Goal: Transaction & Acquisition: Book appointment/travel/reservation

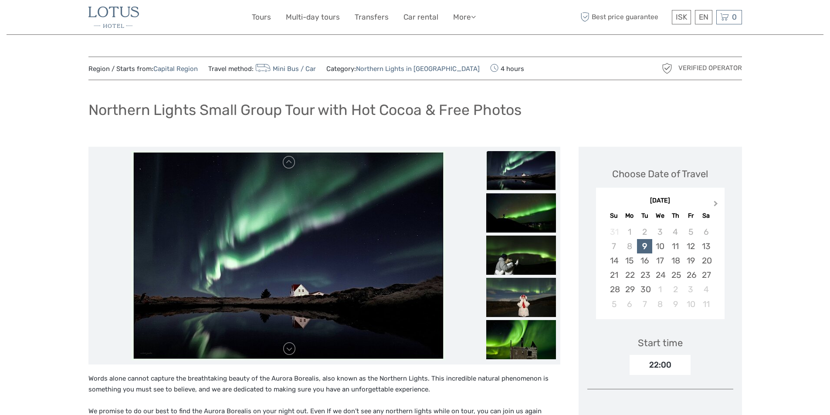
click at [720, 204] on button "Next Month" at bounding box center [717, 206] width 14 height 14
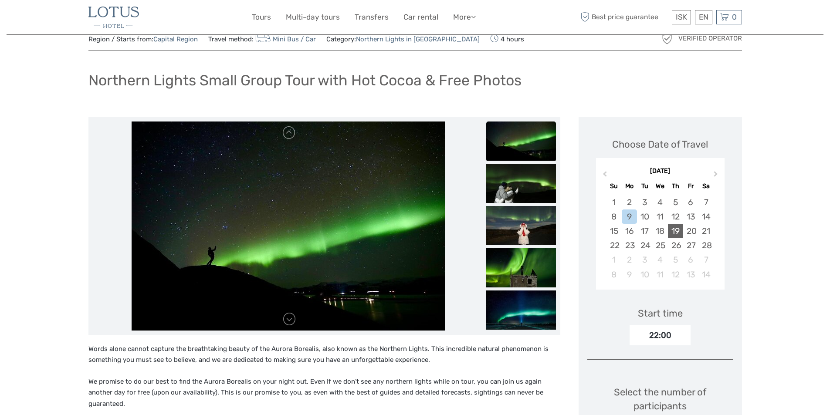
scroll to position [44, 0]
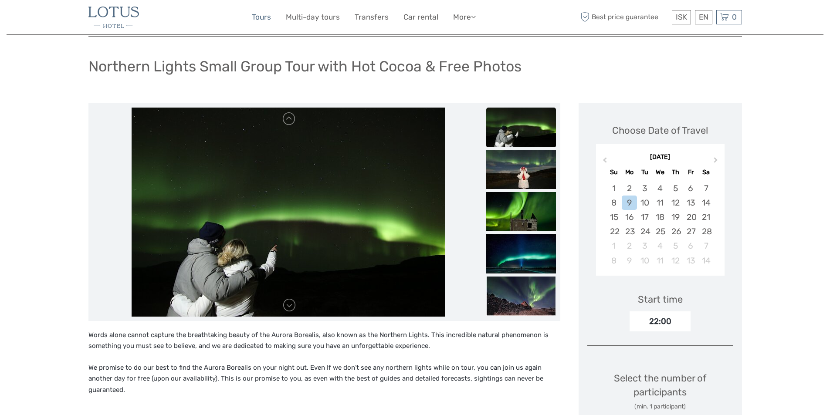
click at [265, 20] on link "Tours" at bounding box center [261, 17] width 19 height 13
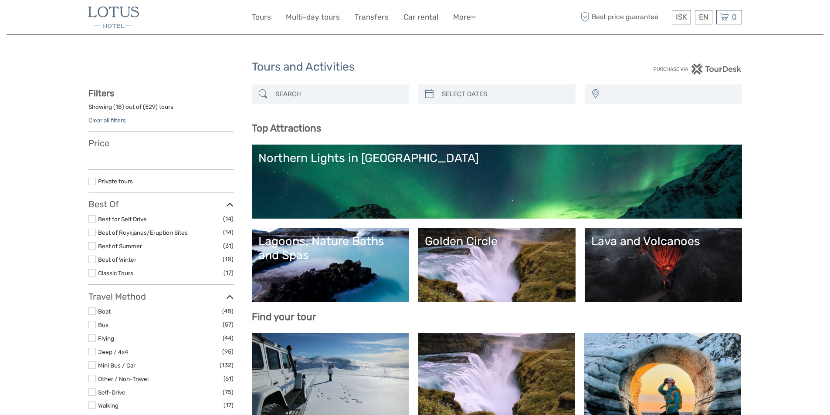
select select
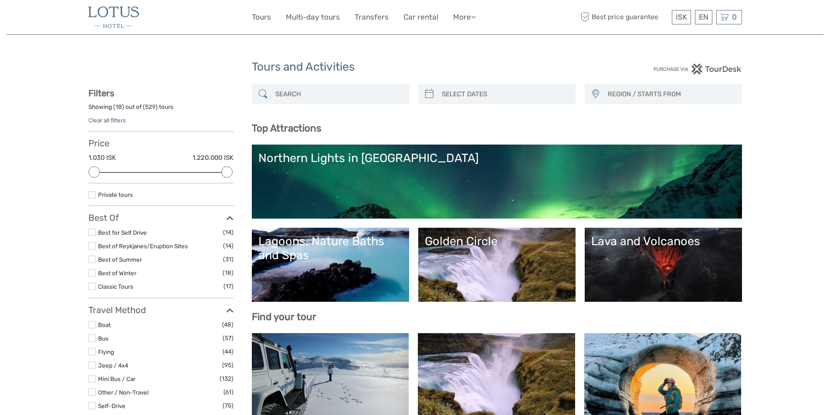
click at [322, 161] on div "Northern Lights in Iceland" at bounding box center [497, 158] width 477 height 14
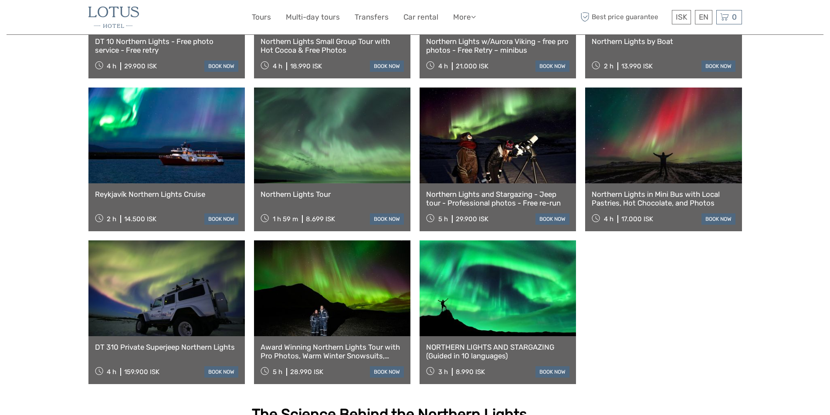
scroll to position [305, 0]
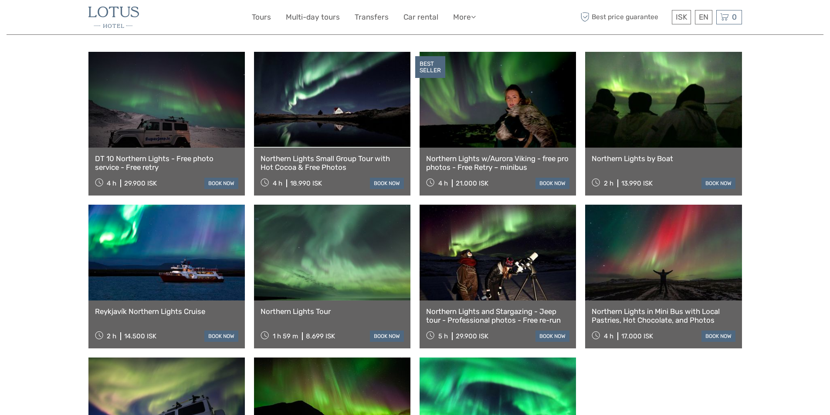
click at [218, 178] on link "book now" at bounding box center [221, 183] width 34 height 11
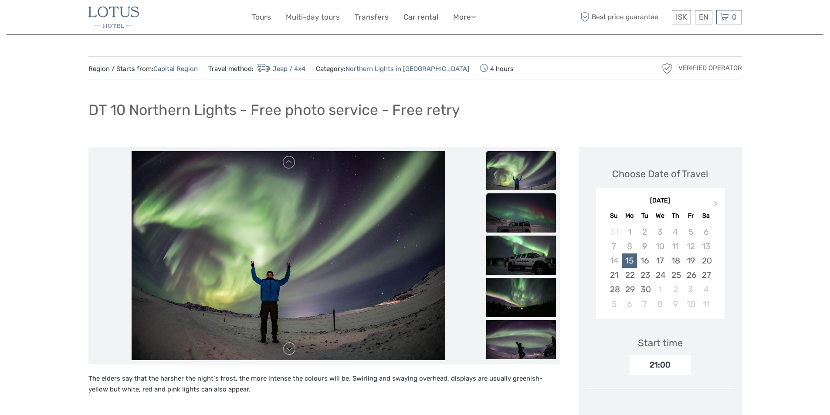
click at [529, 210] on img at bounding box center [522, 213] width 70 height 39
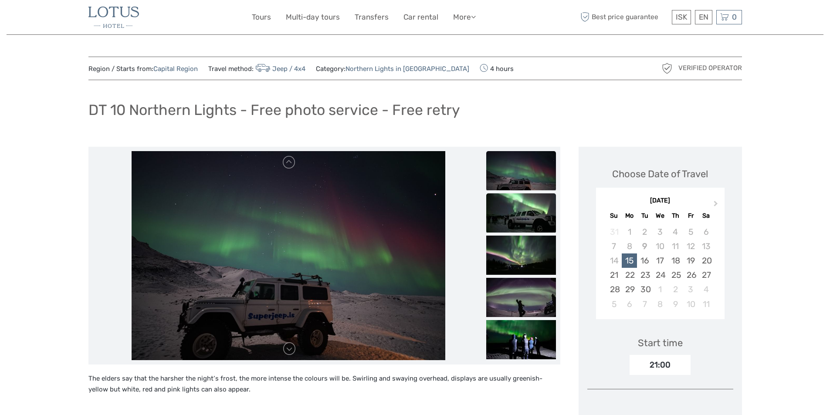
click at [530, 219] on img at bounding box center [522, 213] width 70 height 39
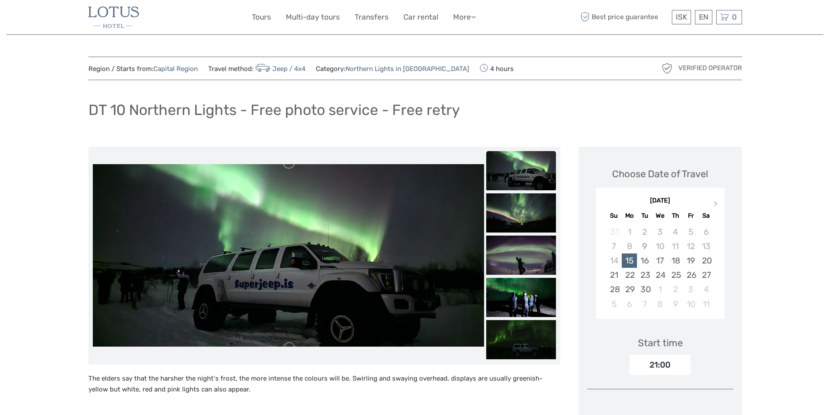
click at [530, 219] on img at bounding box center [522, 213] width 70 height 39
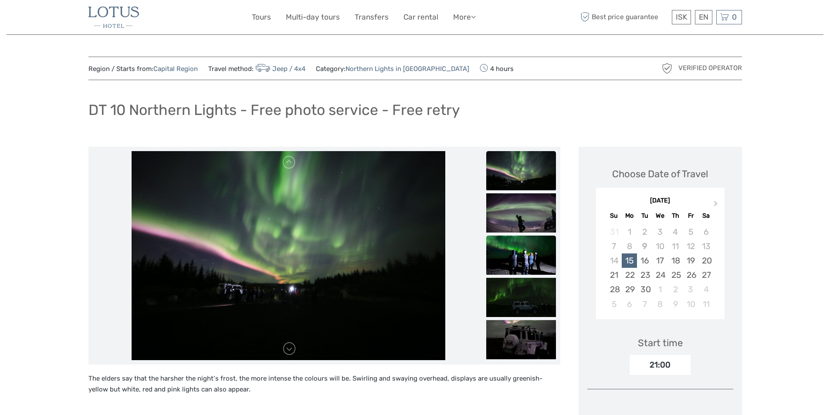
click at [524, 247] on img at bounding box center [522, 255] width 70 height 39
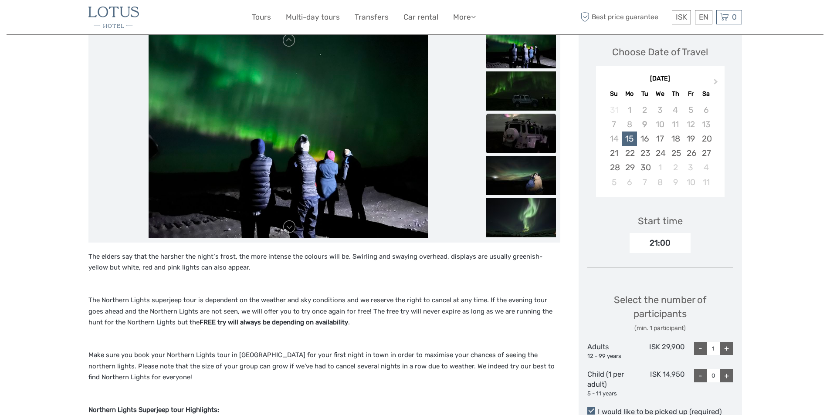
scroll to position [131, 0]
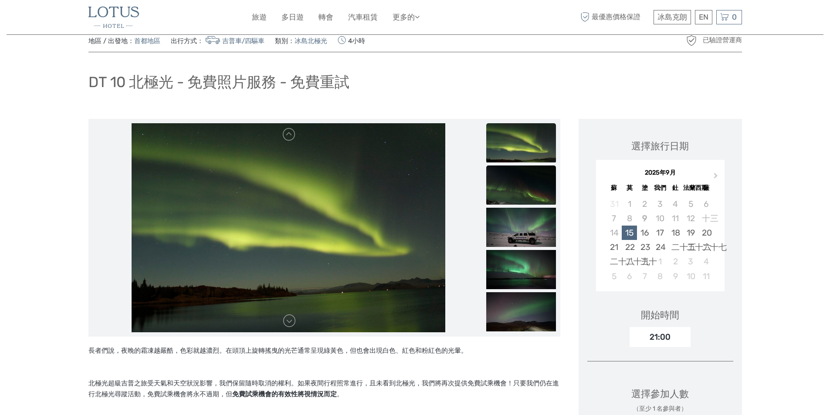
scroll to position [44, 0]
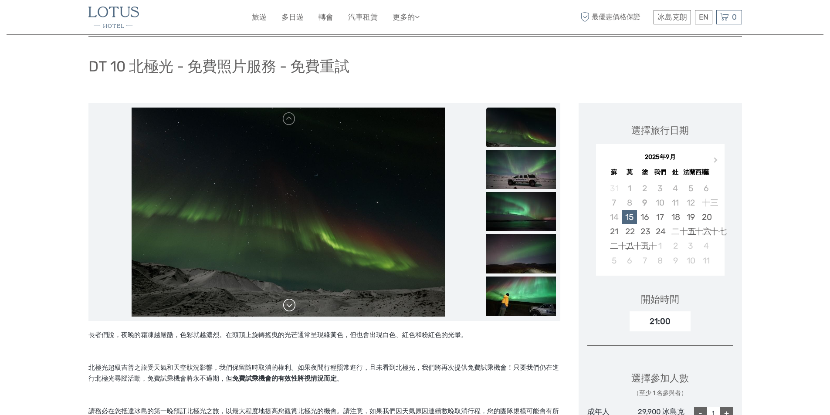
click at [292, 312] on link at bounding box center [289, 306] width 14 height 14
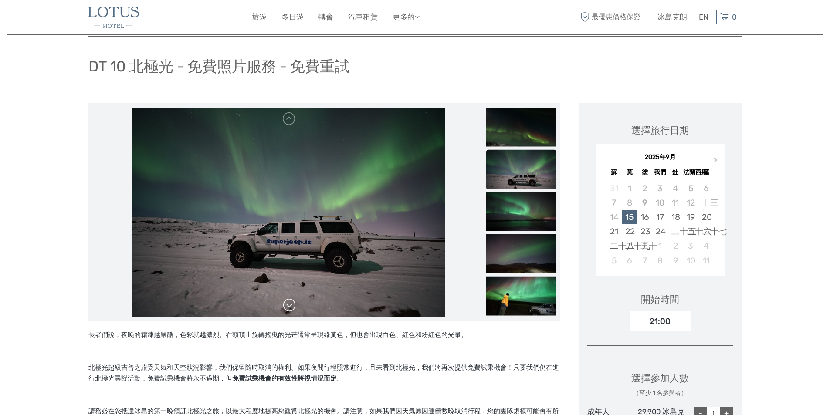
click at [292, 312] on link at bounding box center [289, 306] width 14 height 14
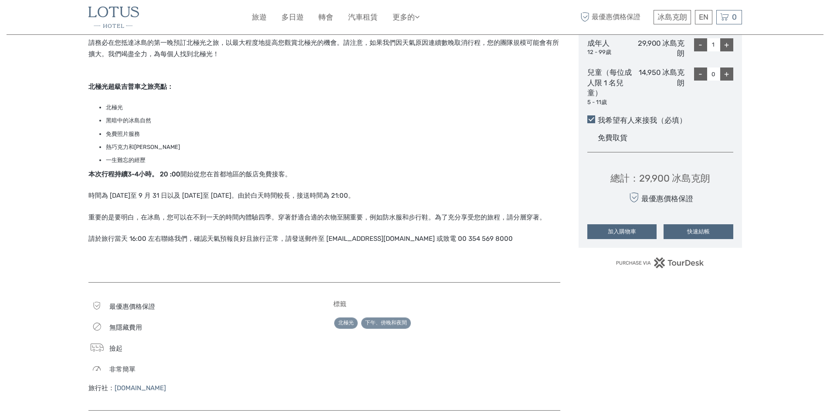
scroll to position [480, 0]
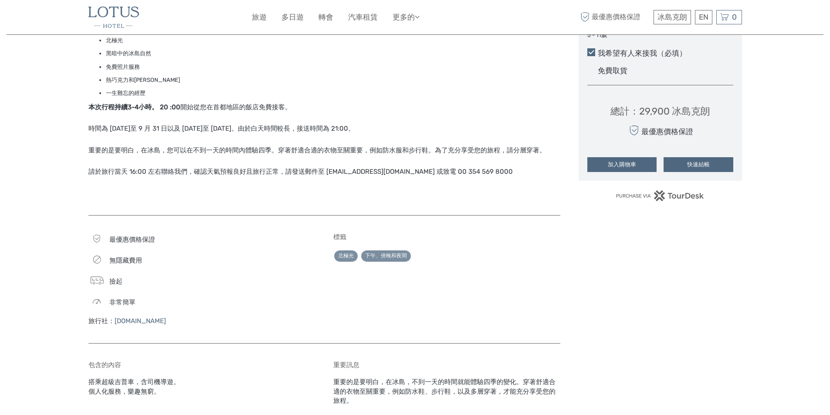
click at [147, 320] on font "Superjeep.is" at bounding box center [140, 321] width 51 height 8
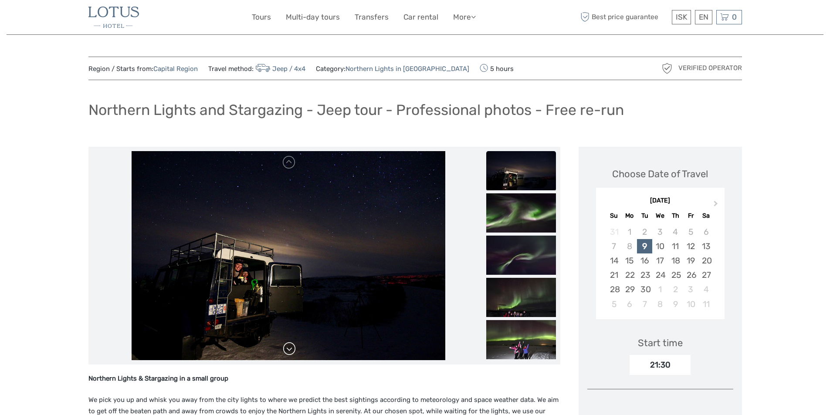
click at [292, 355] on link at bounding box center [289, 349] width 14 height 14
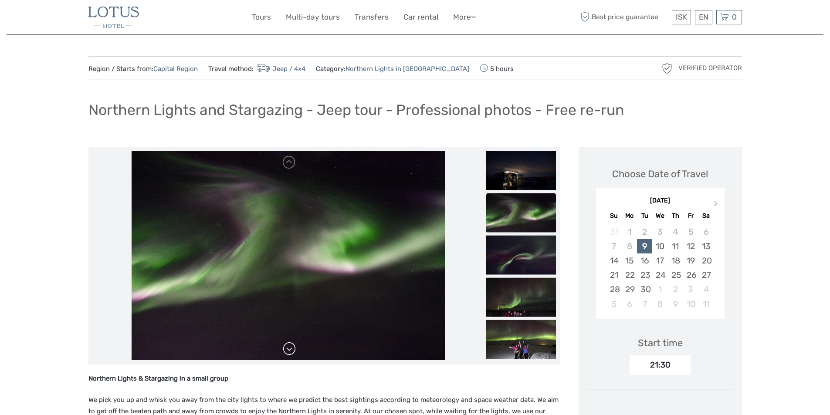
click at [292, 355] on link at bounding box center [289, 349] width 14 height 14
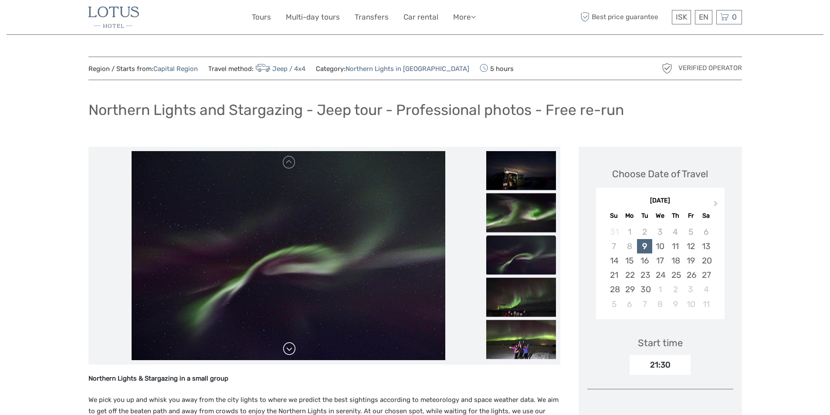
click at [292, 355] on link at bounding box center [289, 349] width 14 height 14
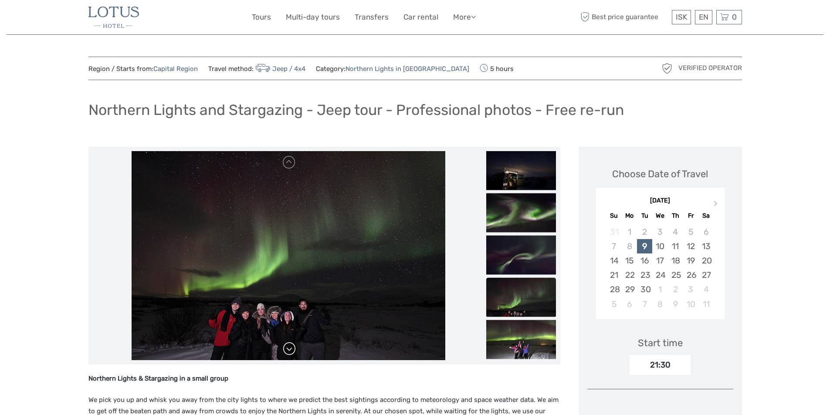
click at [287, 348] on link at bounding box center [289, 349] width 14 height 14
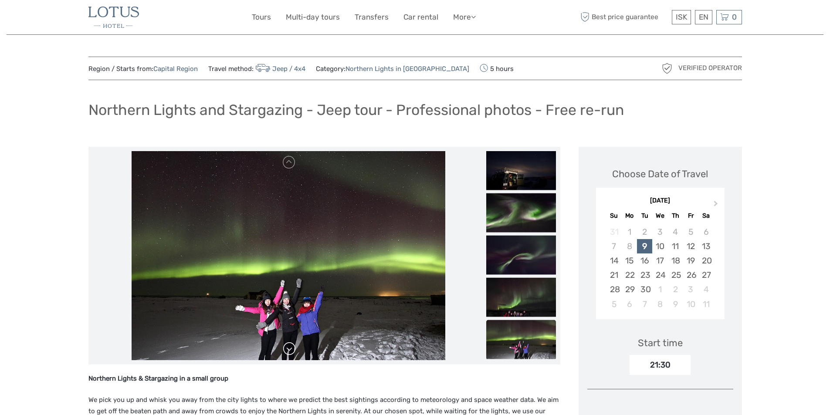
click at [287, 348] on link at bounding box center [289, 349] width 14 height 14
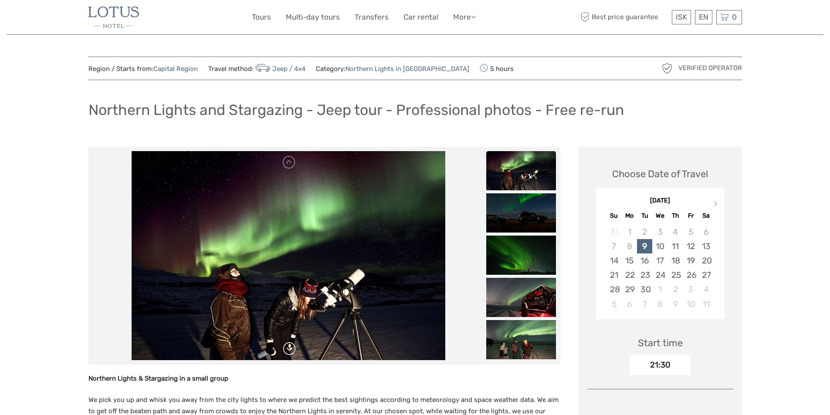
click at [287, 348] on link at bounding box center [289, 349] width 14 height 14
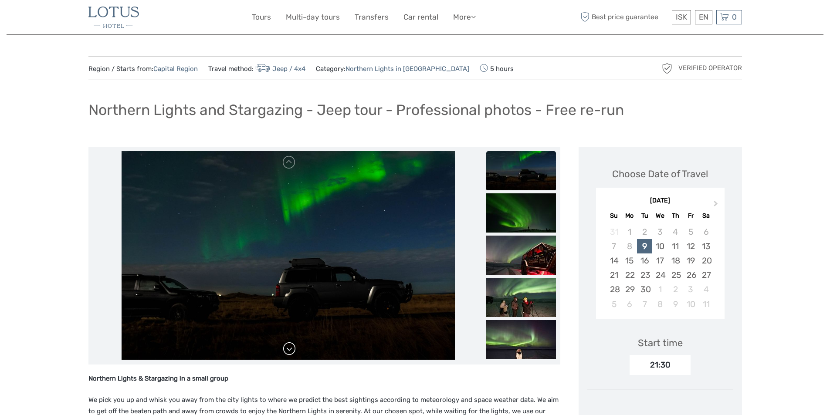
click at [287, 348] on link at bounding box center [289, 349] width 14 height 14
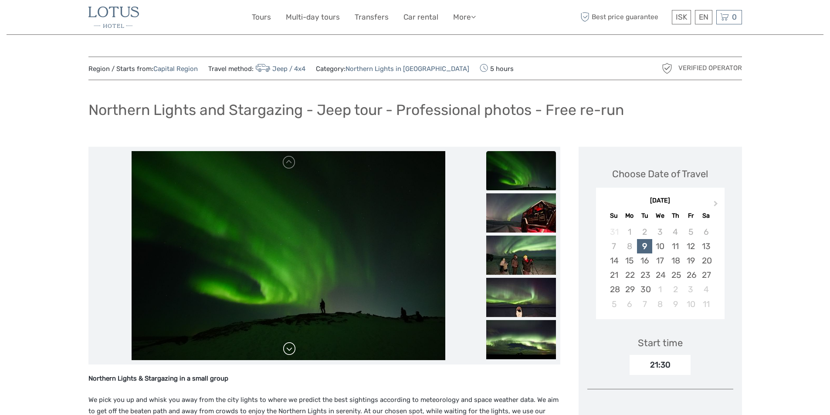
click at [287, 348] on link at bounding box center [289, 349] width 14 height 14
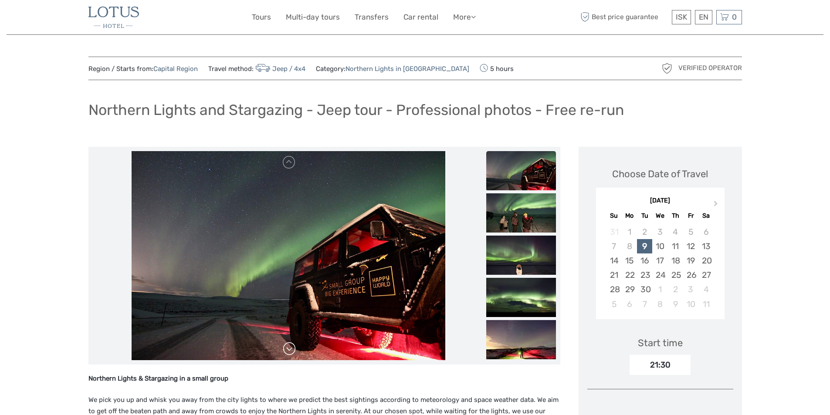
click at [287, 348] on link at bounding box center [289, 349] width 14 height 14
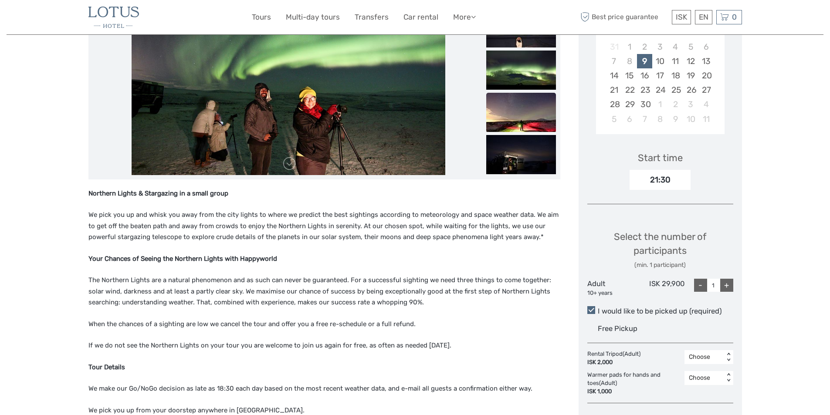
scroll to position [262, 0]
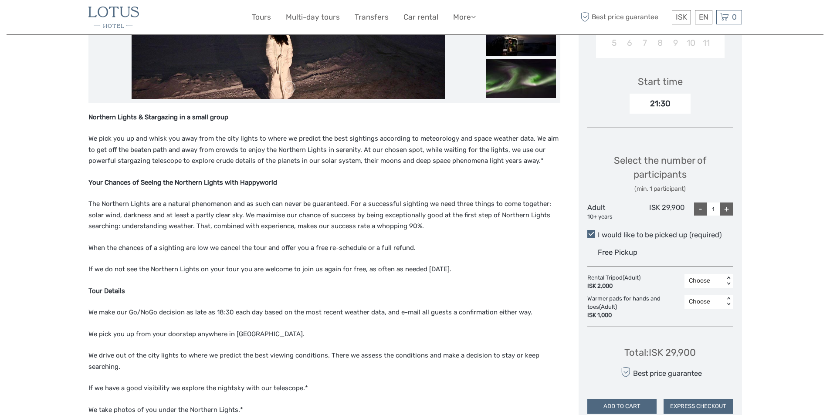
drag, startPoint x: 653, startPoint y: 3, endPoint x: 523, endPoint y: 147, distance: 194.7
click at [523, 147] on span "We pick you up and whisk you away from the city lights to where we predict the …" at bounding box center [323, 150] width 470 height 30
drag, startPoint x: 726, startPoint y: 0, endPoint x: 443, endPoint y: 236, distance: 368.3
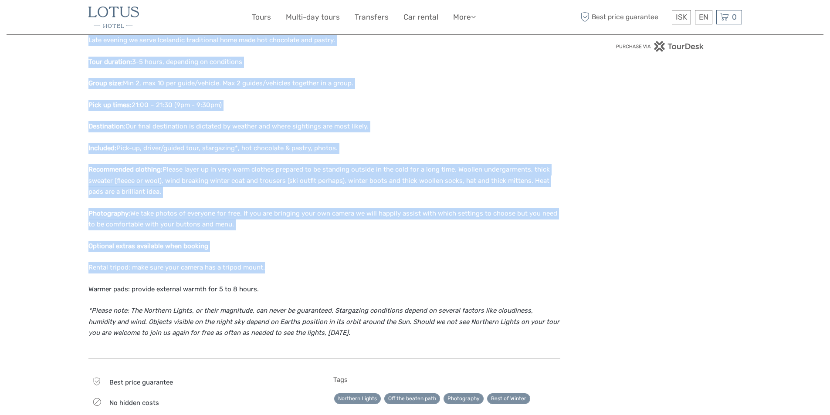
scroll to position [654, 0]
drag, startPoint x: 88, startPoint y: 116, endPoint x: 461, endPoint y: 333, distance: 432.0
click at [461, 333] on div "Region / Starts from: Capital Region Travel method: Jeep / 4x4 Category: Northe…" at bounding box center [415, 144] width 817 height 1596
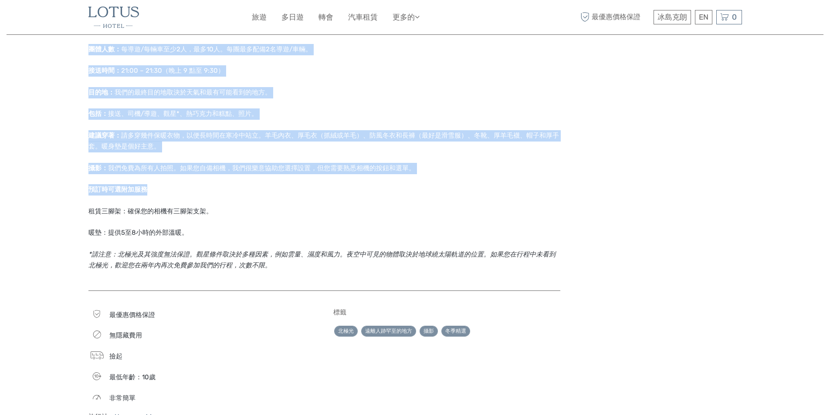
scroll to position [621, 0]
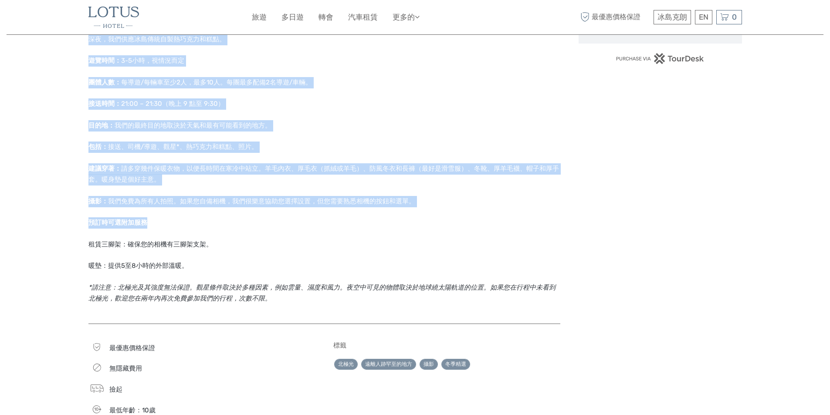
click at [443, 136] on div "小團體觀賞北極光與星空 我們將接您，帶您遠離城市燈光，前往我們根據氣象和太空天氣資料預測的最佳觀賞地點。我們力求走人跡罕至的路線，遠離人群，靜靜地欣賞北極光。…" at bounding box center [324, 34] width 472 height 562
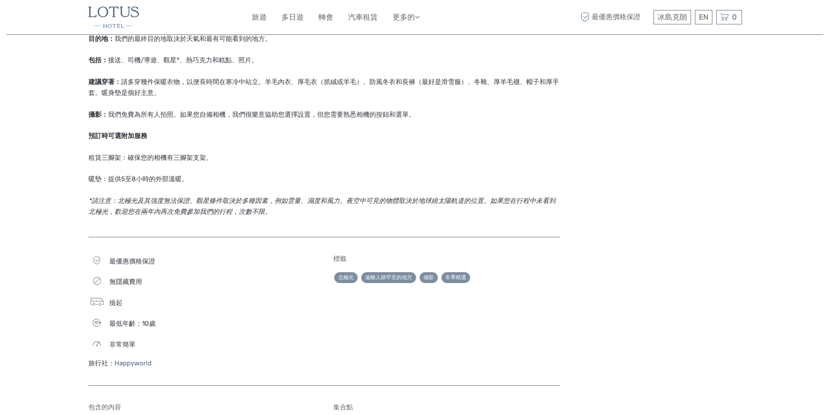
scroll to position [795, 0]
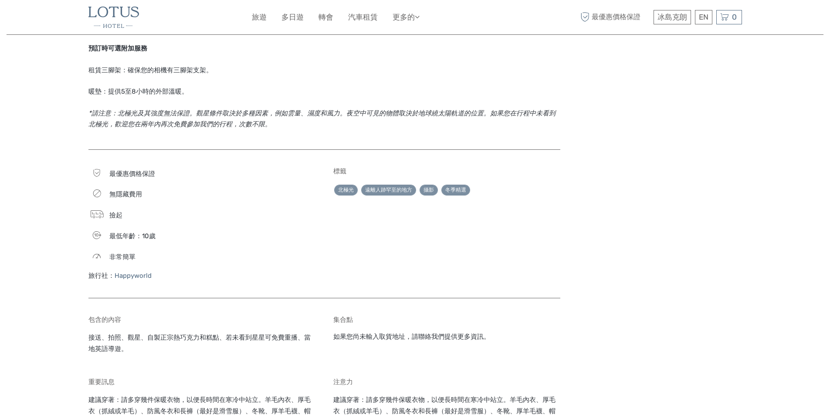
click at [140, 276] on font "Happyworld" at bounding box center [133, 276] width 37 height 8
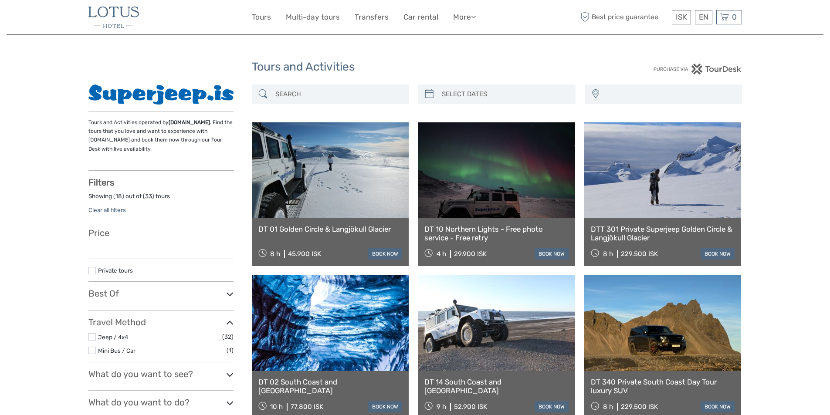
select select
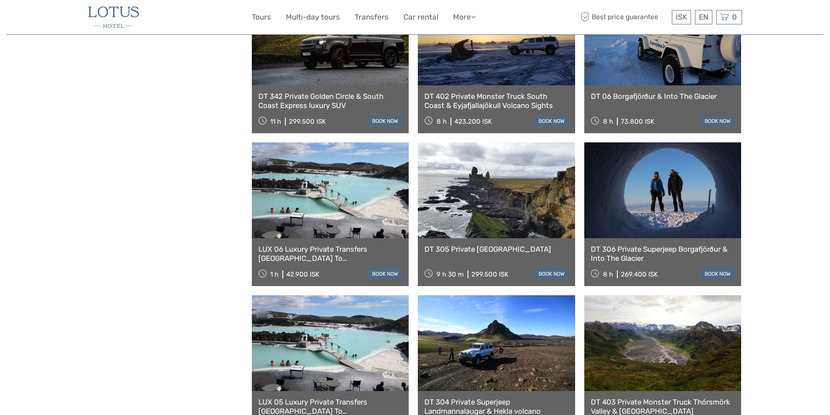
scroll to position [741, 0]
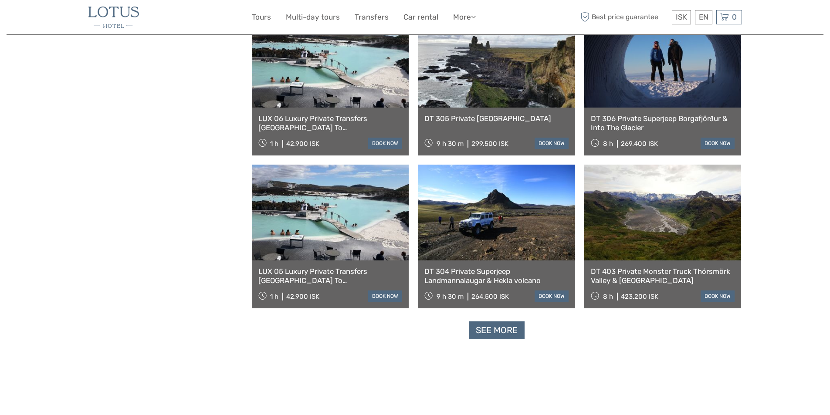
click at [501, 327] on link "See more" at bounding box center [497, 331] width 56 height 18
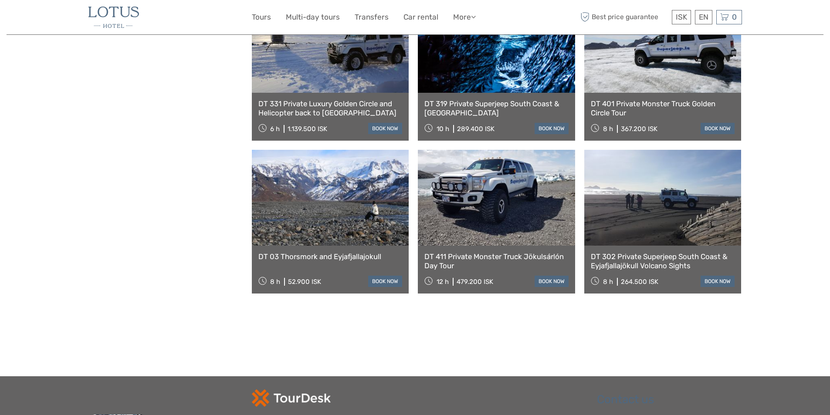
scroll to position [1613, 0]
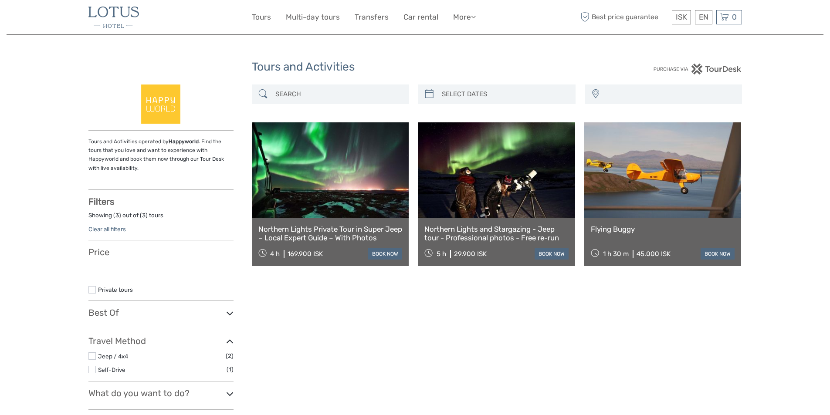
select select
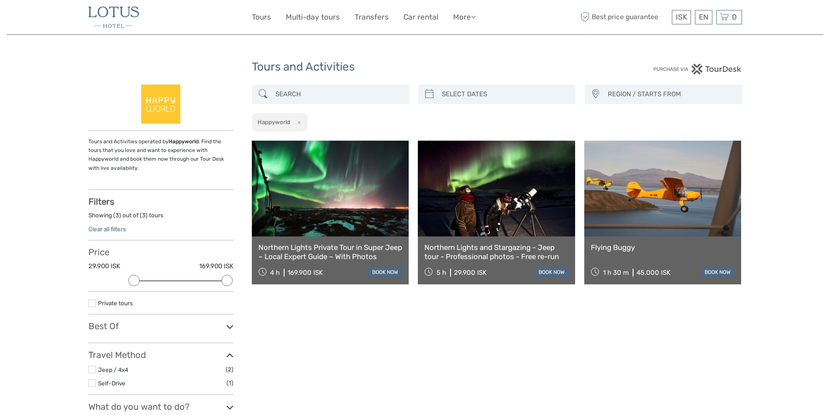
click at [179, 142] on strong "Happyworld" at bounding box center [184, 142] width 30 height 6
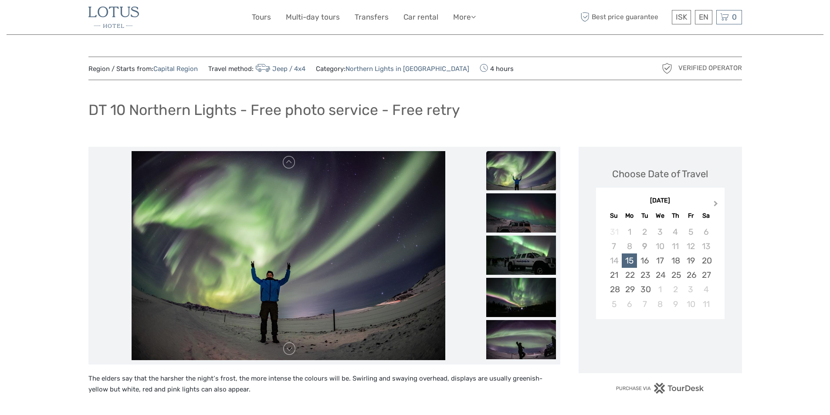
click at [718, 201] on button "Next Month" at bounding box center [717, 206] width 14 height 14
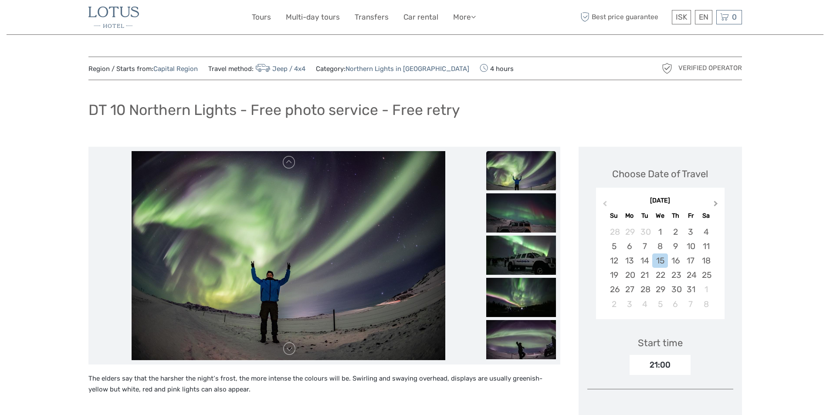
click at [718, 201] on button "Next Month" at bounding box center [717, 206] width 14 height 14
click at [670, 244] on div "12" at bounding box center [675, 246] width 15 height 14
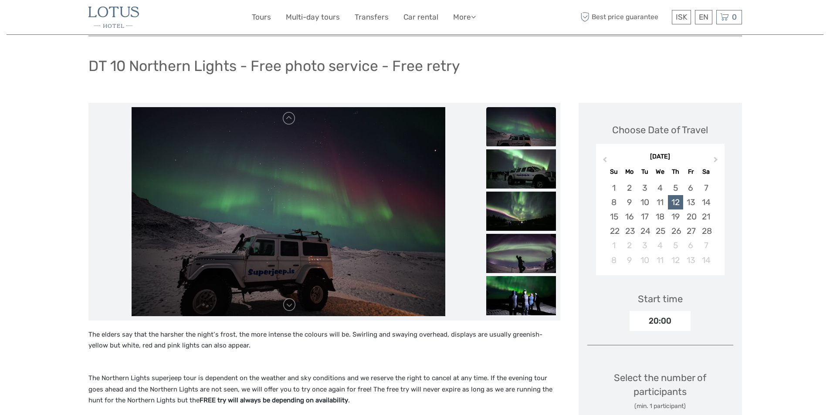
scroll to position [131, 0]
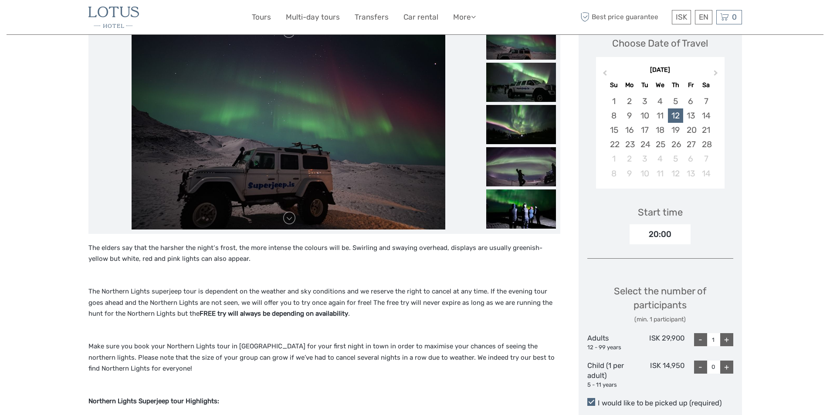
click at [728, 340] on div "+" at bounding box center [727, 340] width 13 height 13
type input "2"
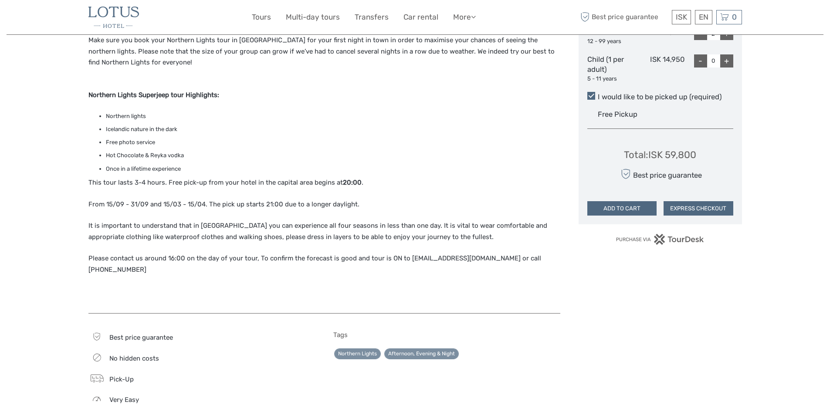
scroll to position [436, 0]
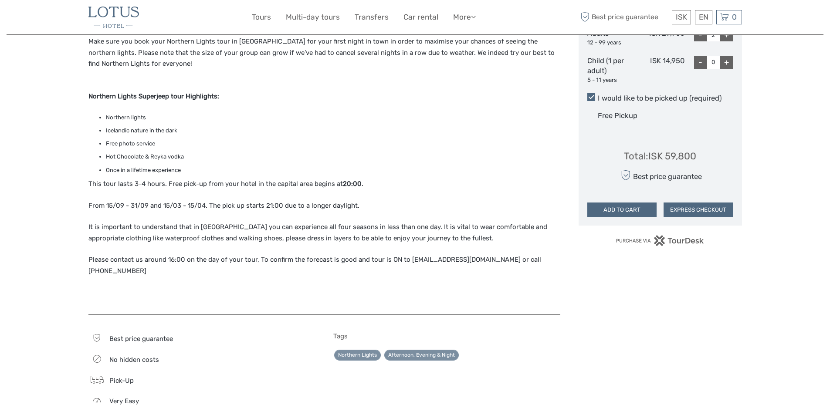
click at [694, 207] on button "EXPRESS CHECKOUT" at bounding box center [699, 210] width 70 height 15
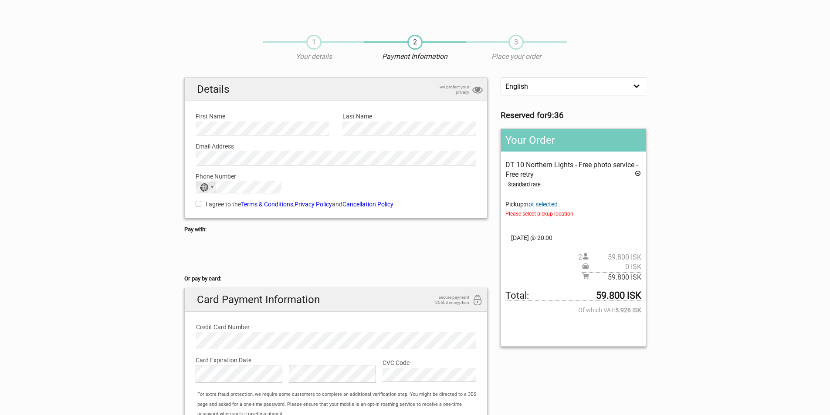
click at [204, 190] on div "No country selected" at bounding box center [204, 188] width 9 height 8
click at [219, 205] on input "Search" at bounding box center [238, 201] width 85 height 12
type input "Tai"
click at [220, 214] on span "Taiwan" at bounding box center [241, 216] width 59 height 10
click at [200, 204] on input "I agree to the Terms & Conditions , Privacy Policy and Cancellation Policy" at bounding box center [199, 204] width 6 height 6
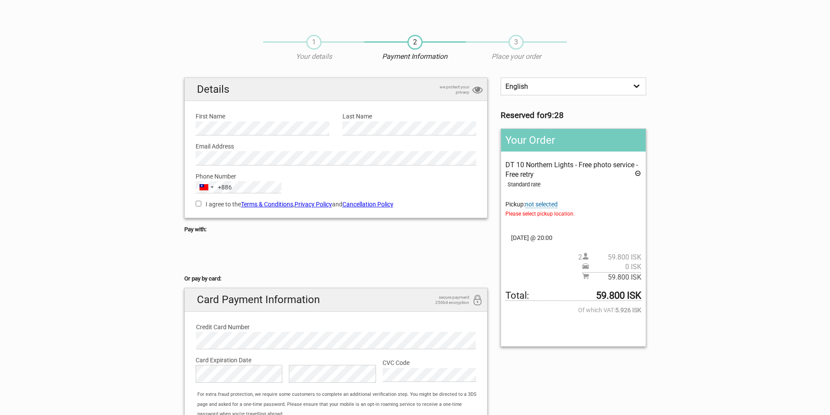
checkbox input "true"
click at [564, 83] on select "English Español Deutsch" at bounding box center [573, 87] width 145 height 18
click at [708, 82] on section "1 Your details 2 Payment Information 3 Place your order English Español Deutsch…" at bounding box center [415, 245] width 830 height 438
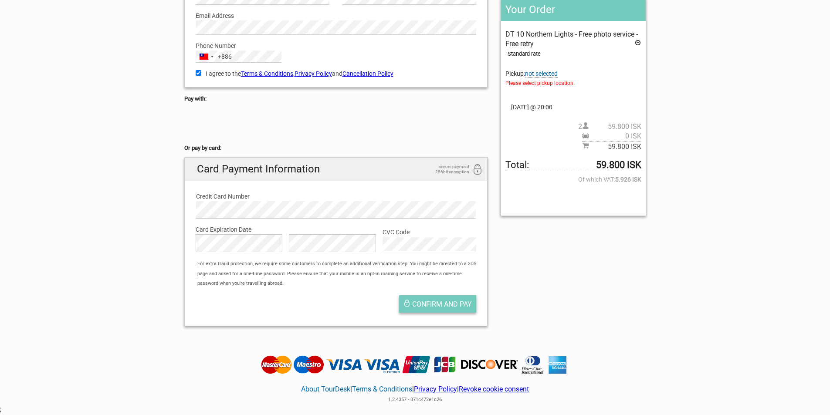
click at [459, 305] on span "Confirm and pay" at bounding box center [442, 304] width 60 height 8
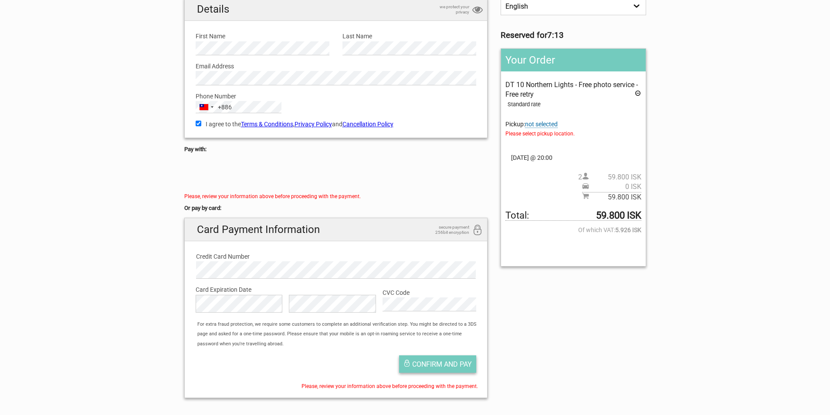
scroll to position [0, 0]
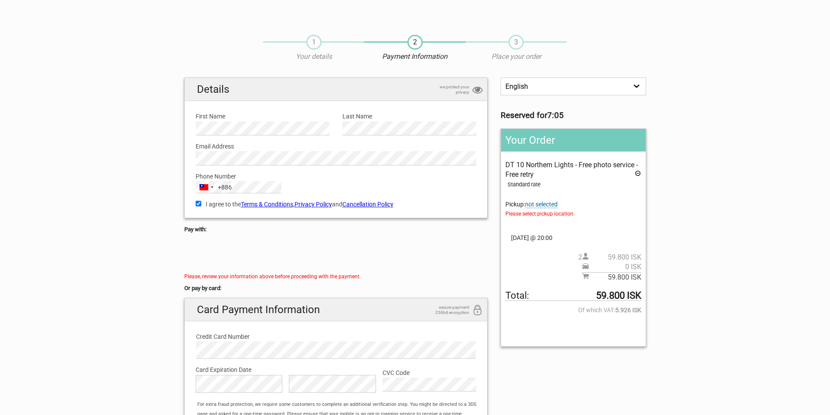
click at [304, 203] on link "Privacy Policy" at bounding box center [313, 204] width 37 height 7
click at [388, 204] on link "Cancellation Policy" at bounding box center [368, 204] width 51 height 7
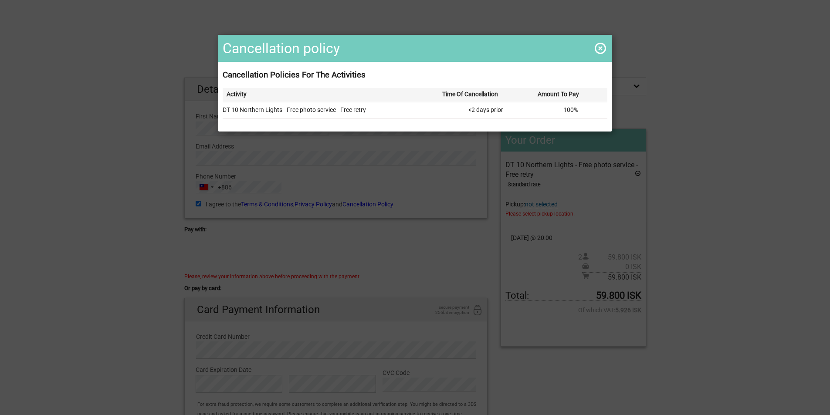
click at [599, 45] on span at bounding box center [601, 48] width 14 height 14
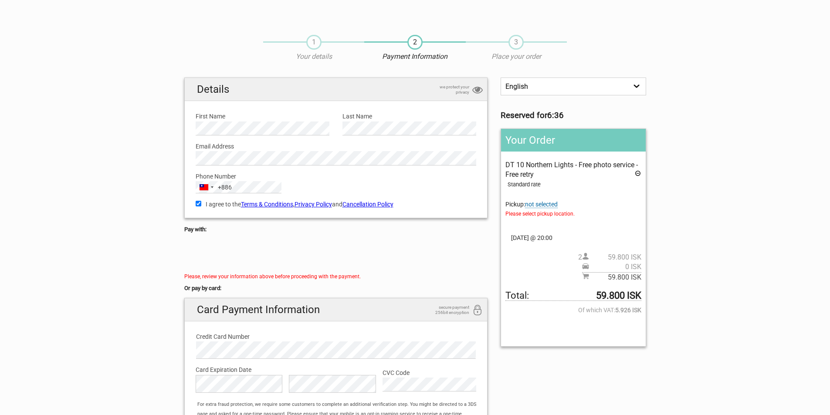
click at [478, 88] on icon at bounding box center [478, 91] width 10 height 12
click at [554, 204] on span "not selected" at bounding box center [541, 204] width 33 height 7
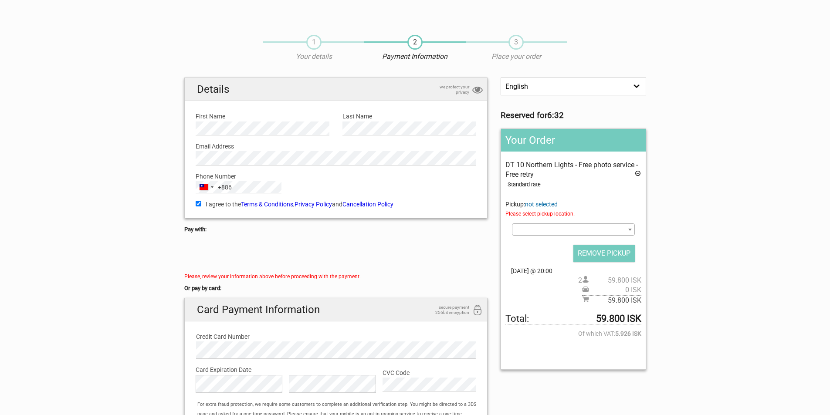
click at [577, 235] on span at bounding box center [573, 230] width 123 height 12
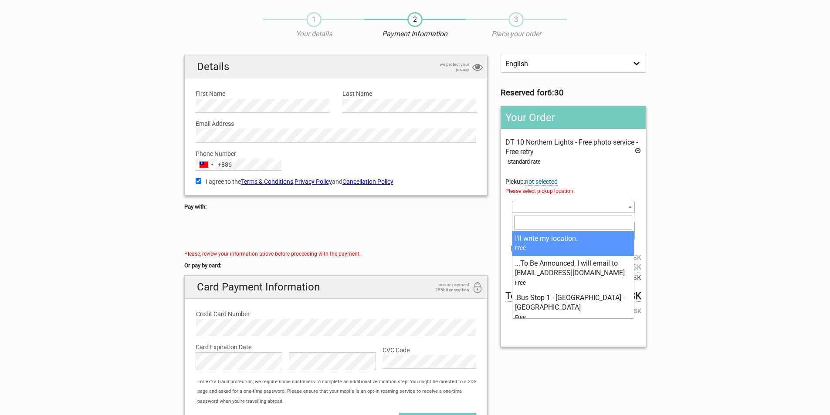
scroll to position [44, 0]
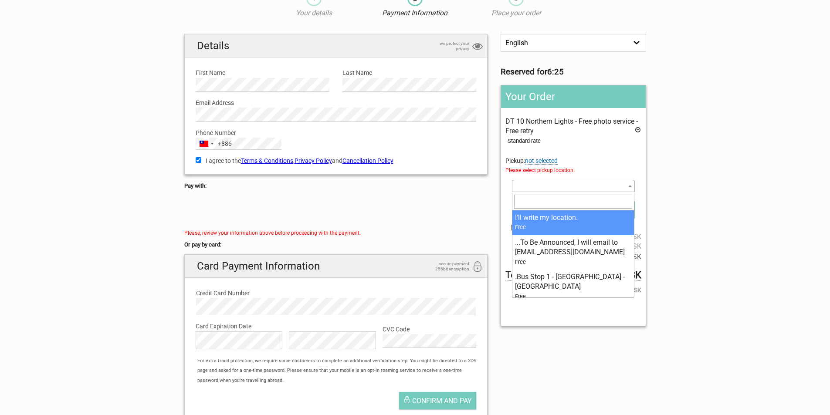
select select "376960"
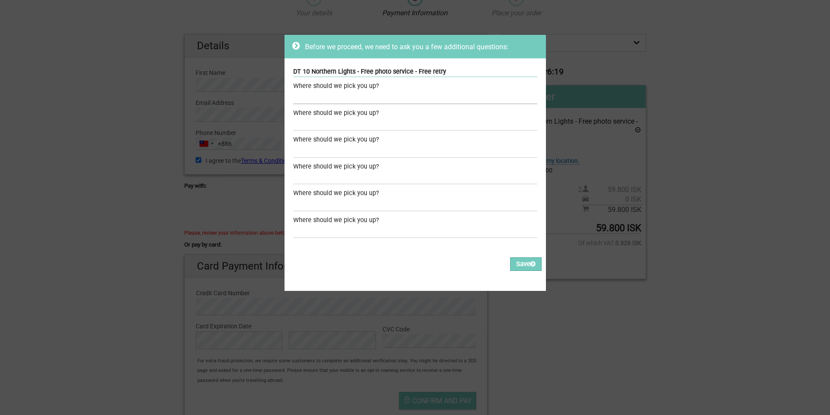
click at [383, 100] on input "text" at bounding box center [415, 98] width 244 height 13
type input "Hotel Lotus"
click at [531, 267] on icon at bounding box center [533, 264] width 5 height 6
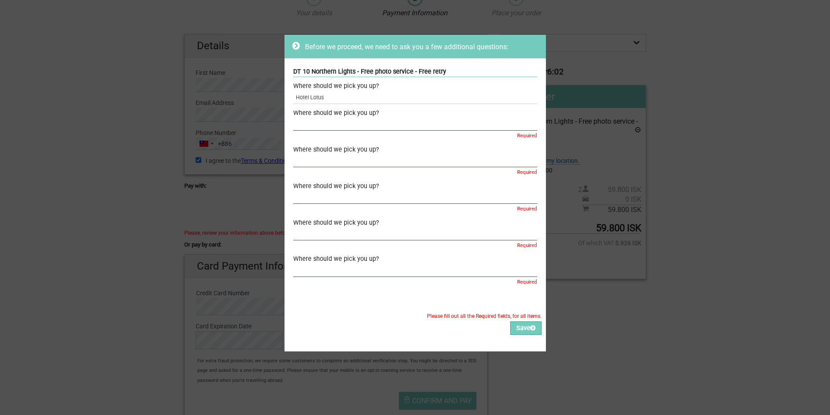
click at [580, 328] on div "Before we proceed, we need to ask you a few additional questions: DT 10 Norther…" at bounding box center [415, 207] width 830 height 415
click at [293, 42] on icon at bounding box center [296, 45] width 7 height 9
click at [579, 19] on div "Before we proceed, we need to ask you a few additional questions: DT 10 Norther…" at bounding box center [415, 207] width 830 height 415
click at [531, 330] on icon at bounding box center [533, 328] width 5 height 6
click at [560, 325] on div "Before we proceed, we need to ask you a few additional questions: DT 10 Norther…" at bounding box center [415, 207] width 830 height 415
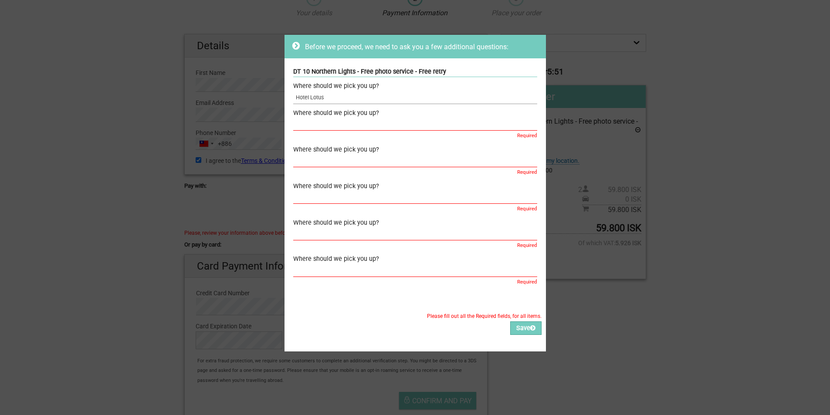
drag, startPoint x: 334, startPoint y: 99, endPoint x: 233, endPoint y: 95, distance: 101.6
click at [233, 95] on div "Before we proceed, we need to ask you a few additional questions: DT 10 Norther…" at bounding box center [415, 207] width 830 height 415
click at [295, 45] on icon at bounding box center [296, 45] width 7 height 9
click at [237, 49] on div "Before we proceed, we need to ask you a few additional questions: DT 10 Norther…" at bounding box center [415, 207] width 830 height 415
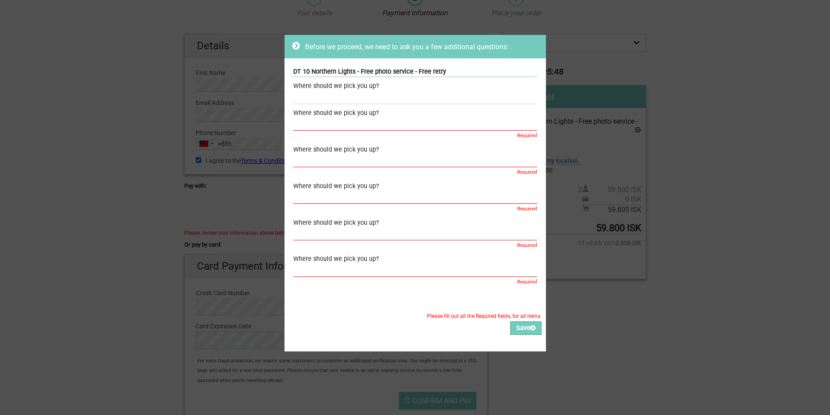
click at [255, 88] on div "Before we proceed, we need to ask you a few additional questions: DT 10 Norther…" at bounding box center [415, 207] width 830 height 415
click at [332, 100] on input "text" at bounding box center [415, 98] width 244 height 13
click at [361, 67] on div "DT 10 Northern Lights - Free photo service - Free retry" at bounding box center [415, 72] width 244 height 10
click at [376, 94] on input "text" at bounding box center [415, 98] width 244 height 13
paste input "Hotel Lotus"
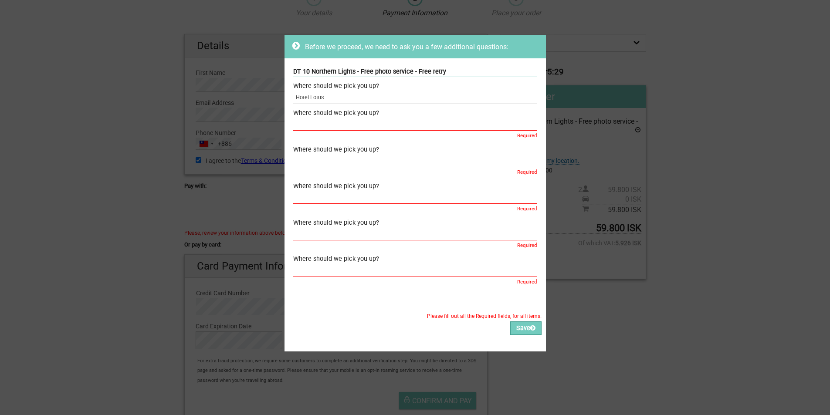
type input "Hotel Lotus"
click at [360, 129] on input "text" at bounding box center [415, 124] width 244 height 13
paste input "Hotel Lotus"
type input "Hotel Lotus"
click at [361, 161] on input "text" at bounding box center [415, 161] width 244 height 13
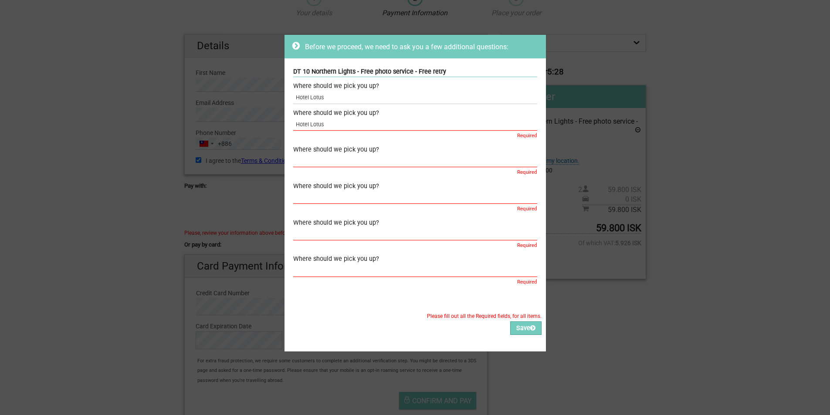
paste input "Hotel Lotus"
type input "Hotel Lotus"
click at [367, 192] on input "text" at bounding box center [415, 197] width 244 height 13
paste input "Hotel Lotus"
type input "Hotel Lotus"
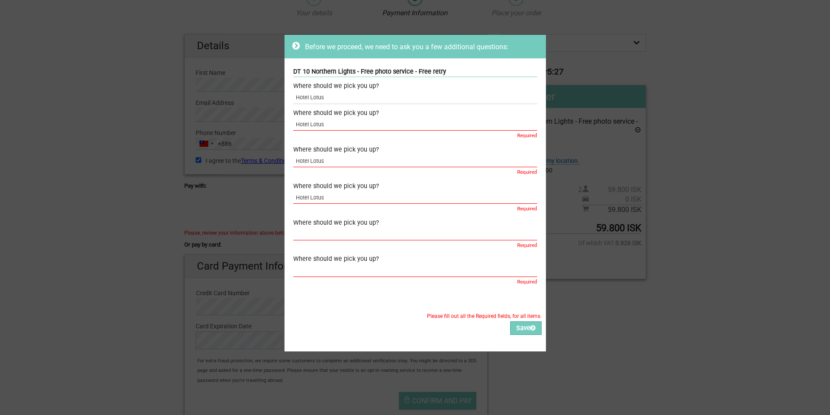
click at [373, 229] on input "text" at bounding box center [415, 234] width 244 height 13
paste input "Hotel Lotus"
type input "Hotel Lotus"
click at [372, 266] on input "text" at bounding box center [415, 271] width 244 height 13
paste input "Hotel Lotus"
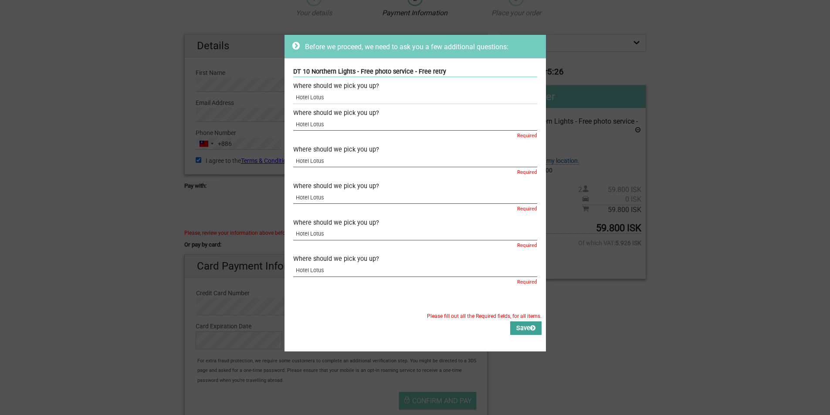
type input "Hotel Lotus"
click at [513, 332] on button "Save" at bounding box center [525, 329] width 31 height 14
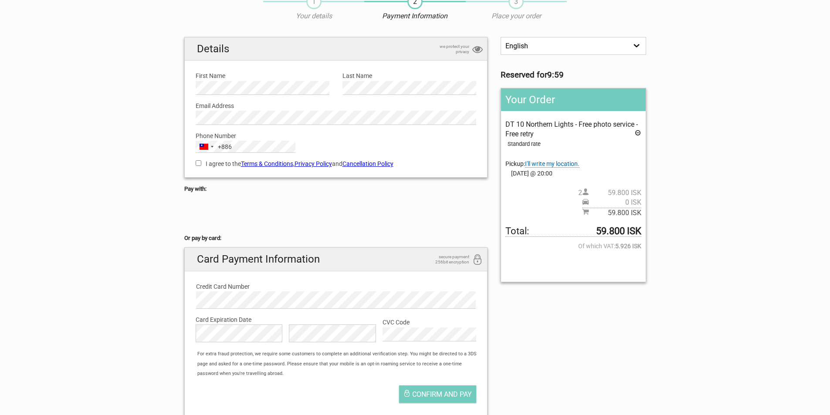
click at [568, 163] on span "I'll write my location." at bounding box center [552, 163] width 54 height 7
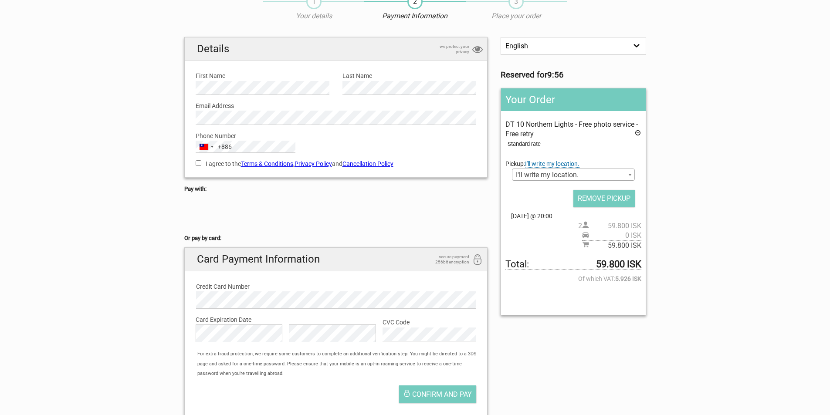
click at [558, 178] on span "I'll write my location." at bounding box center [574, 175] width 122 height 12
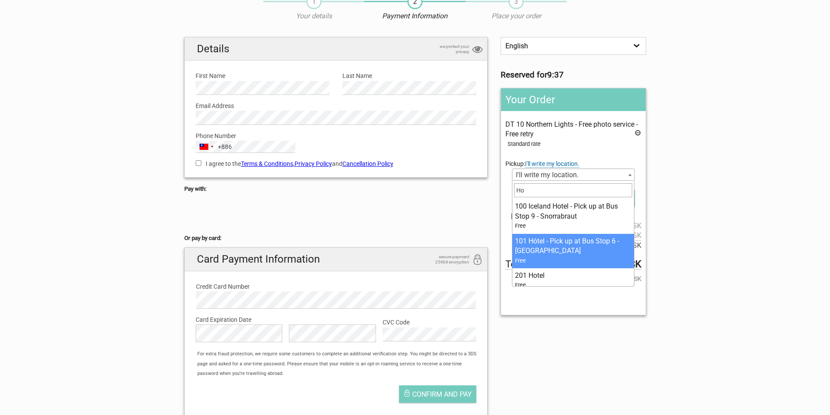
type input "H"
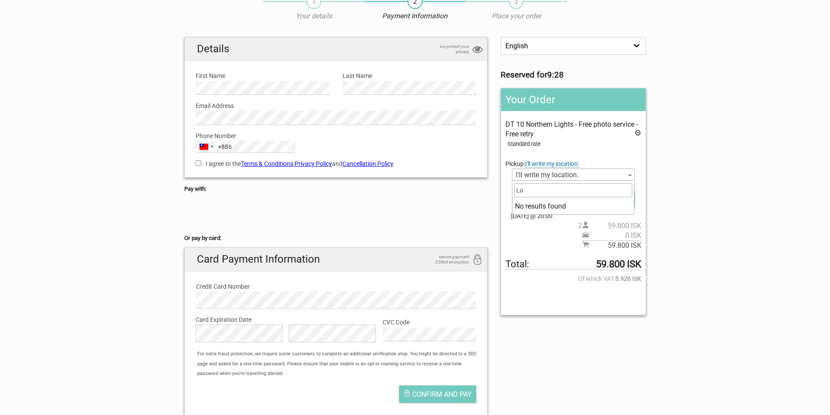
type input "L"
click at [553, 166] on span "I'll write my location." at bounding box center [552, 163] width 54 height 7
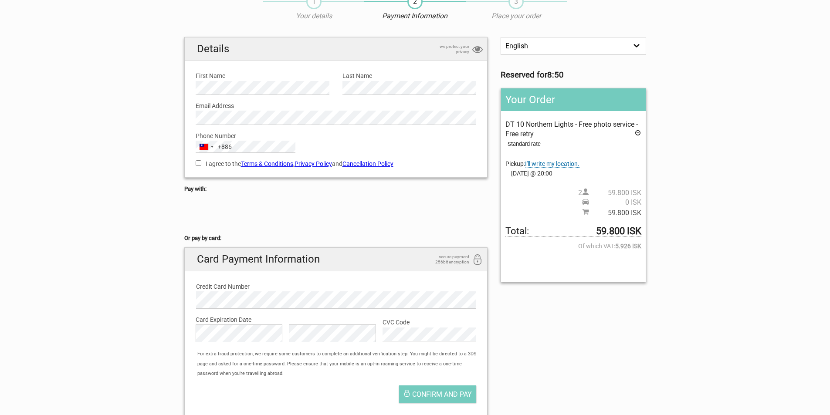
click at [553, 166] on span "I'll write my location." at bounding box center [552, 163] width 54 height 7
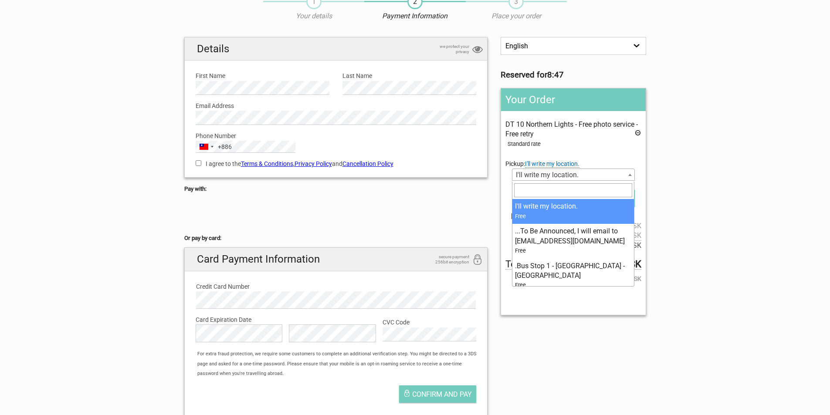
click at [575, 173] on span "I'll write my location." at bounding box center [574, 175] width 122 height 12
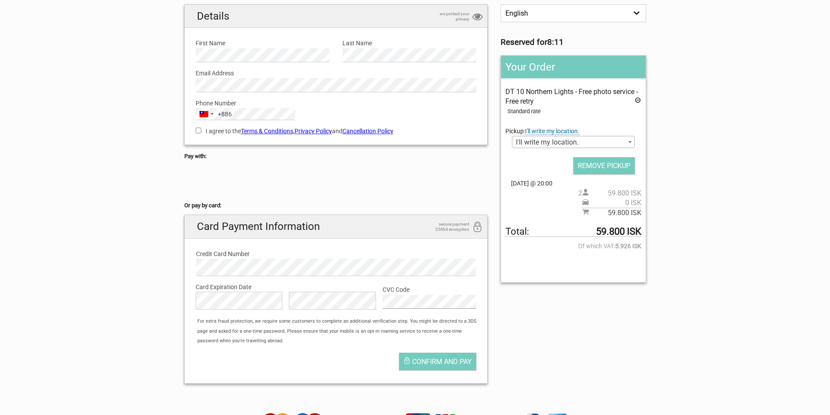
scroll to position [217, 0]
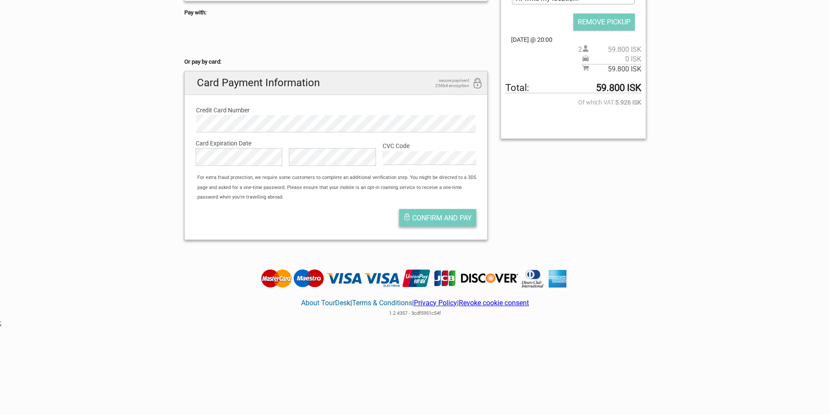
click at [450, 215] on span "Confirm and pay" at bounding box center [442, 218] width 60 height 8
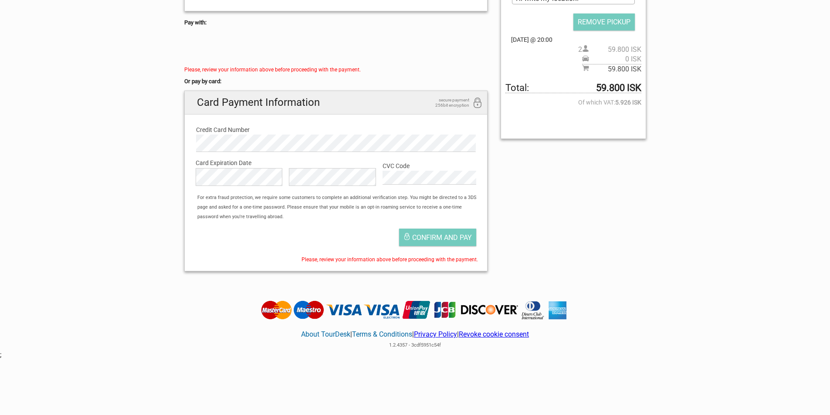
scroll to position [86, 0]
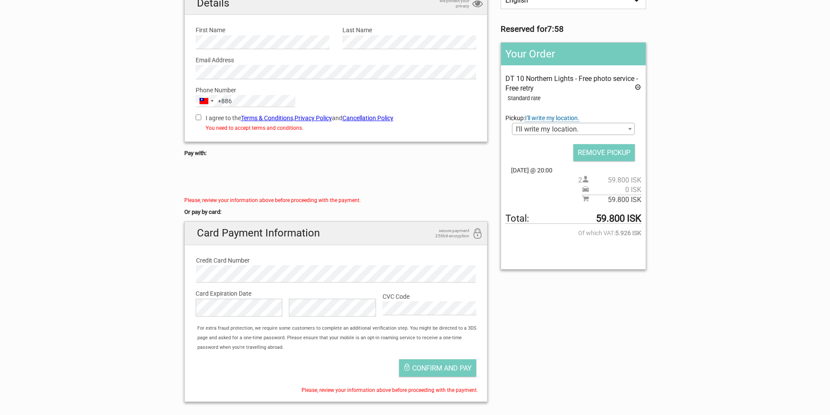
click at [201, 120] on input "I agree to the Terms & Conditions , Privacy Policy and Cancellation Policy" at bounding box center [199, 118] width 6 height 6
checkbox input "true"
click at [417, 360] on button "Confirm and pay" at bounding box center [437, 368] width 77 height 17
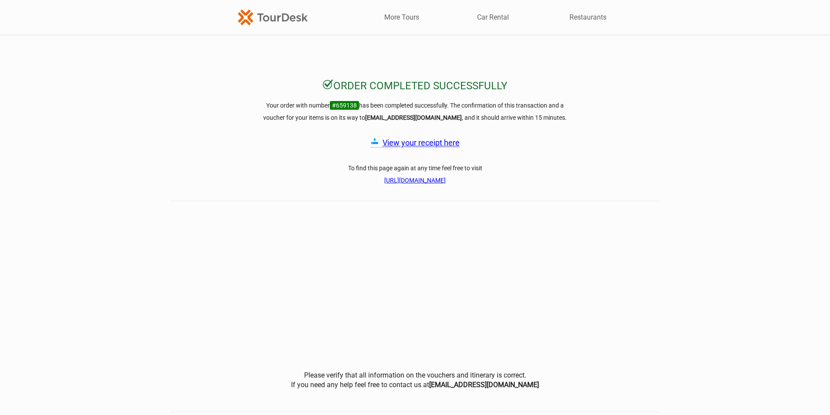
click at [423, 147] on link "View your receipt here" at bounding box center [421, 142] width 77 height 9
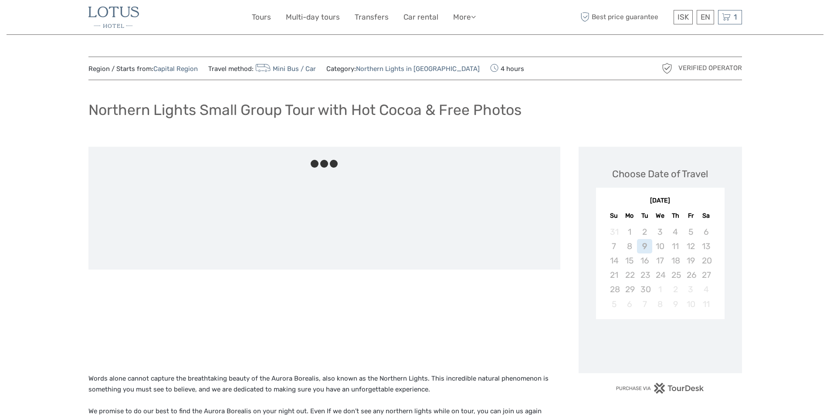
click at [123, 11] on img at bounding box center [113, 17] width 51 height 21
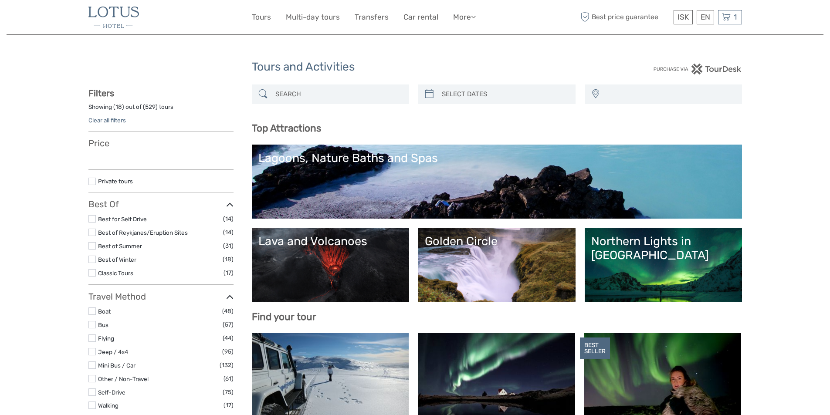
select select
